Goal: Use online tool/utility: Utilize a website feature to perform a specific function

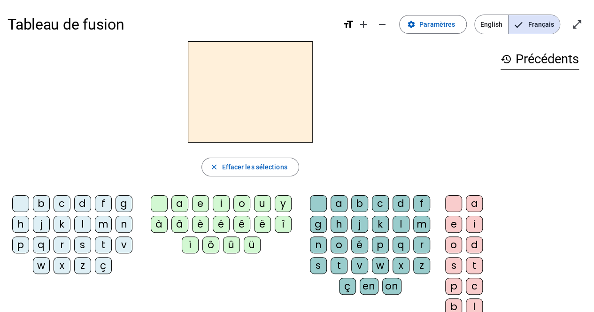
click at [79, 206] on div "d" at bounding box center [82, 203] width 17 height 17
click at [183, 208] on div "a" at bounding box center [179, 203] width 17 height 17
click at [356, 206] on div "b" at bounding box center [359, 203] width 17 height 17
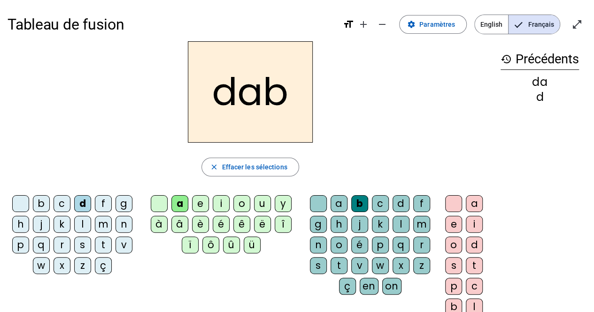
click at [359, 202] on div "b" at bounding box center [359, 203] width 17 height 17
click at [269, 100] on h2 "dab" at bounding box center [250, 91] width 125 height 101
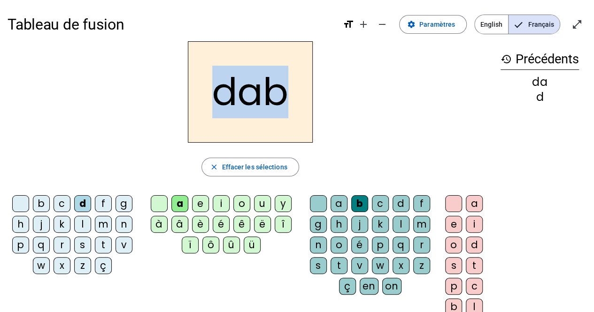
click at [269, 100] on h2 "dab" at bounding box center [250, 91] width 125 height 101
click at [356, 102] on div "dab" at bounding box center [250, 91] width 485 height 101
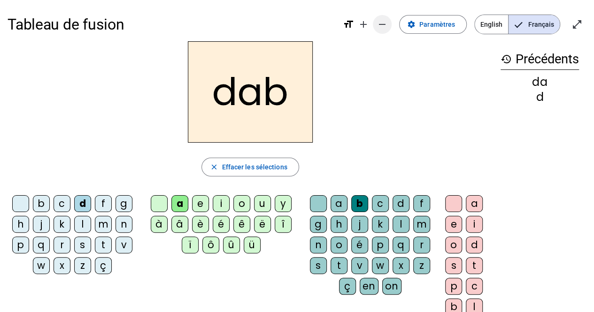
click at [387, 25] on mat-icon "remove" at bounding box center [381, 24] width 11 height 11
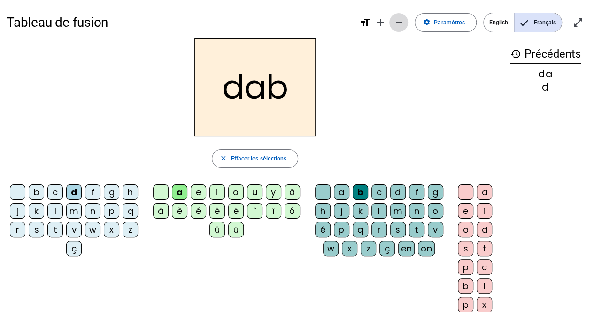
click at [399, 23] on mat-icon "remove" at bounding box center [398, 22] width 11 height 11
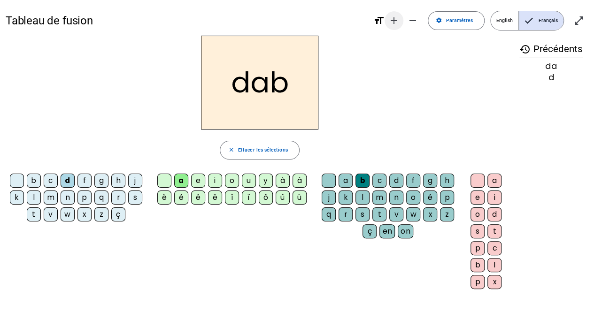
click at [393, 19] on mat-icon "add" at bounding box center [393, 20] width 11 height 11
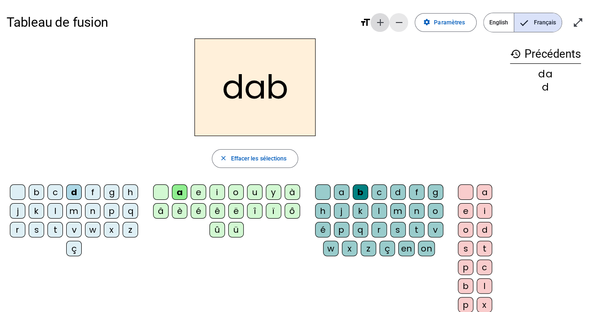
click at [393, 19] on span "Diminuer la taille de la police" at bounding box center [398, 22] width 23 height 23
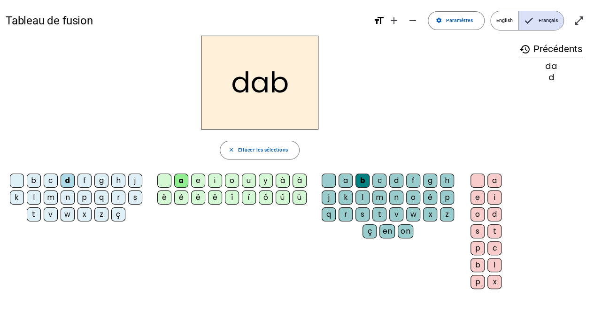
click at [292, 89] on h2 "dab" at bounding box center [259, 83] width 117 height 94
click at [227, 152] on span "button" at bounding box center [259, 150] width 78 height 23
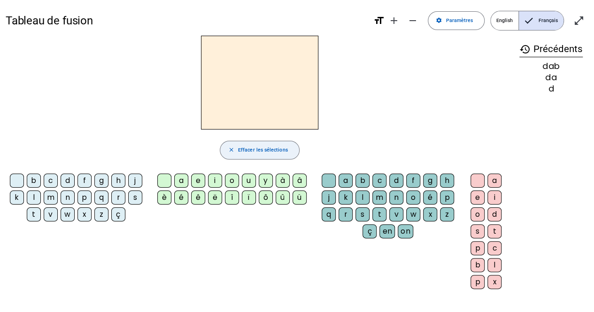
click at [229, 148] on span "button" at bounding box center [259, 150] width 78 height 23
click at [335, 184] on div at bounding box center [329, 181] width 14 height 14
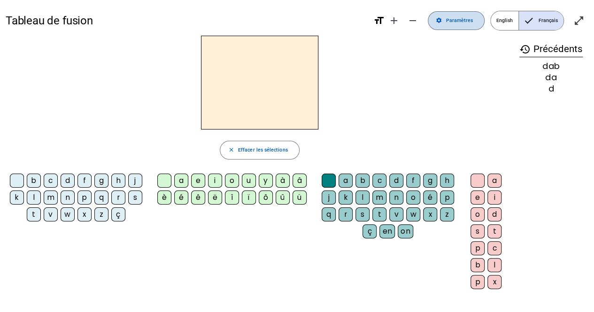
click at [467, 17] on span "Paramètres" at bounding box center [458, 20] width 27 height 8
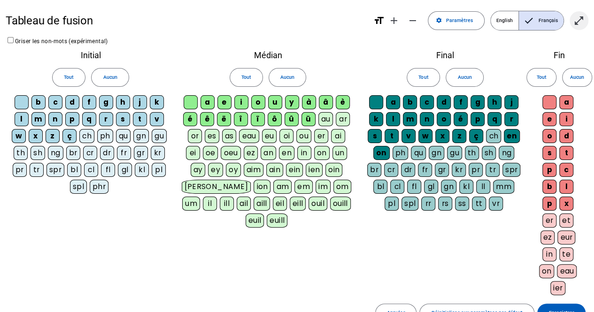
click at [584, 16] on span "Entrer en plein écran" at bounding box center [579, 20] width 23 height 23
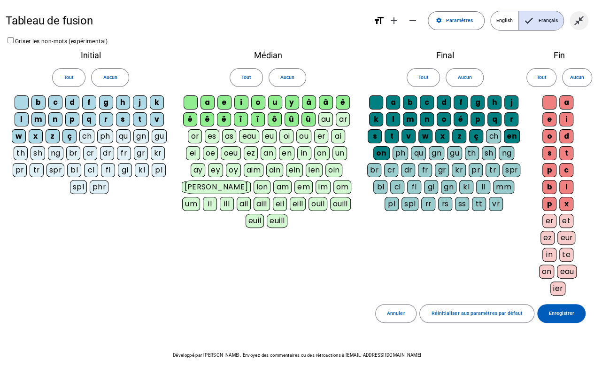
click at [586, 27] on span "Quitter le plein écran" at bounding box center [579, 20] width 23 height 23
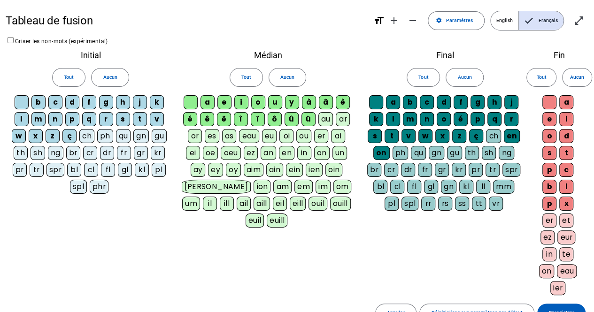
click at [261, 136] on letter-bubble "eau" at bounding box center [250, 137] width 23 height 17
click at [252, 136] on div "eau" at bounding box center [248, 136] width 21 height 14
click at [440, 17] on mat-icon "settings" at bounding box center [439, 20] width 7 height 7
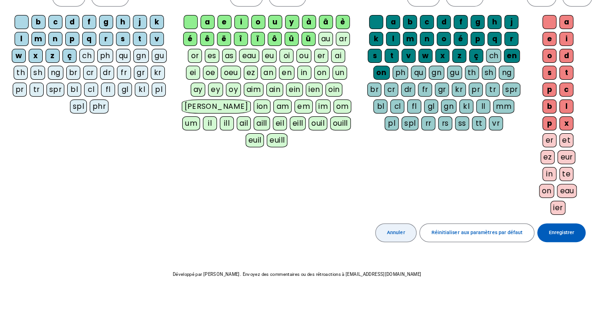
click at [410, 234] on span at bounding box center [396, 233] width 41 height 23
